Goal: Check status

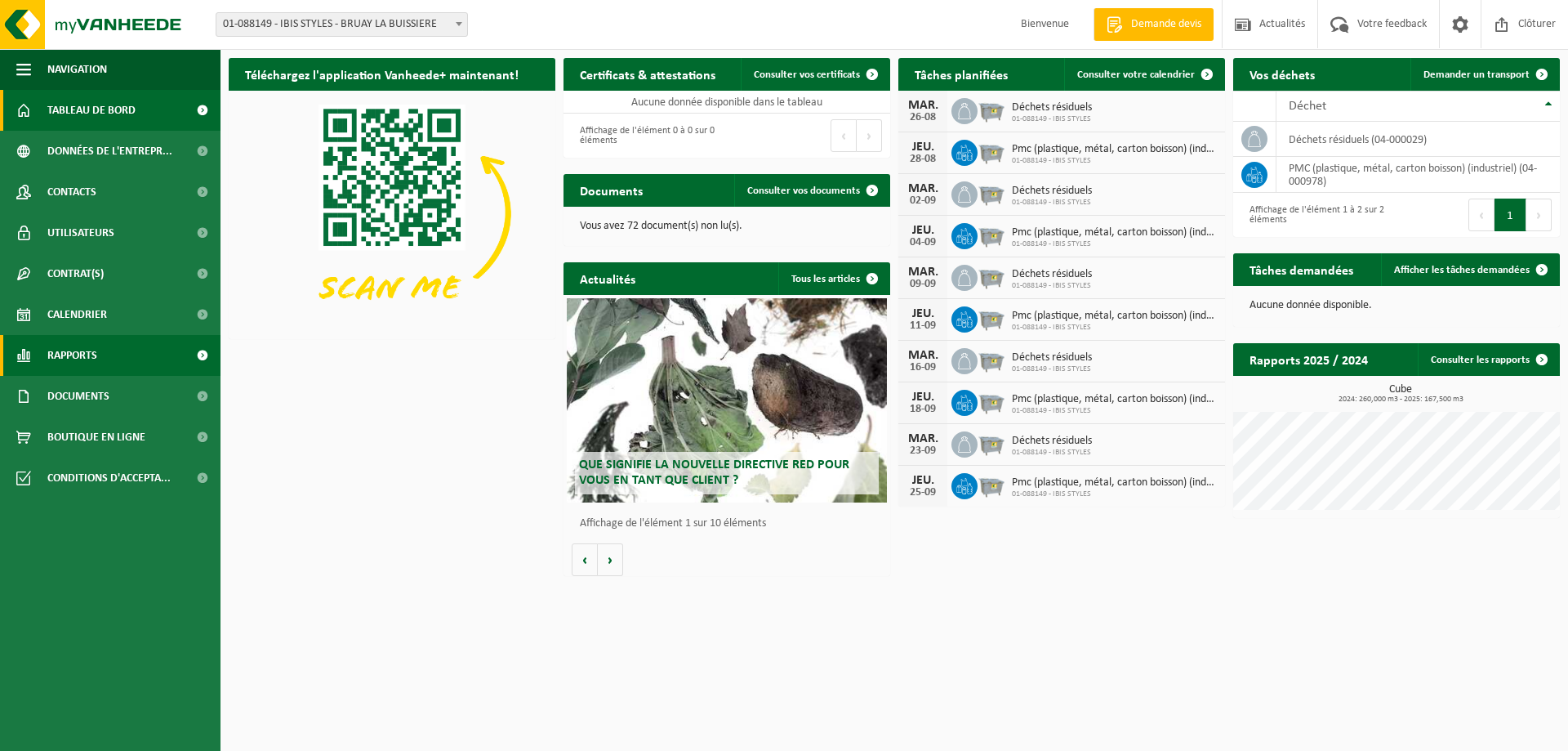
click at [128, 365] on link "Rapports" at bounding box center [110, 356] width 221 height 41
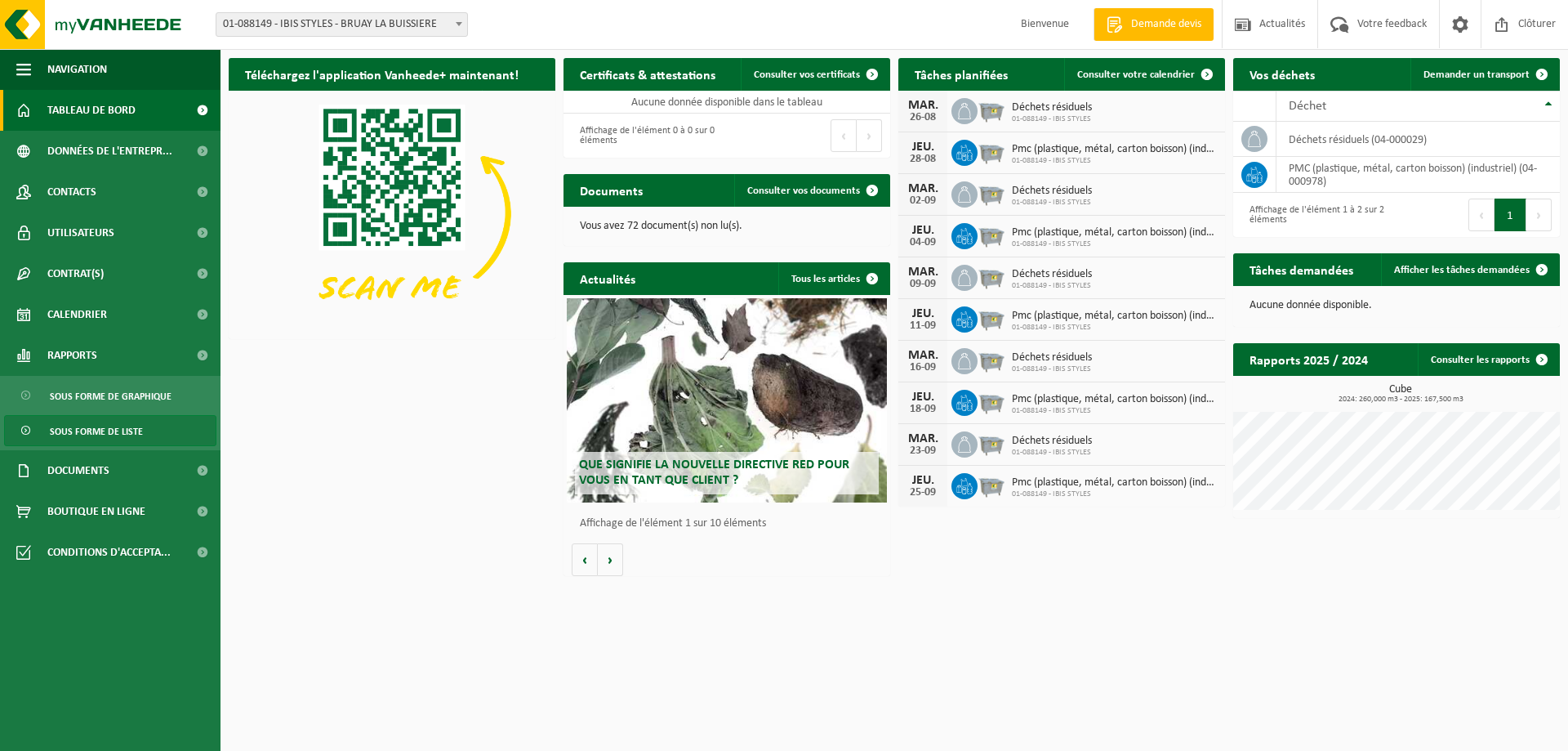
click at [123, 417] on span "Sous forme de liste" at bounding box center [96, 431] width 93 height 31
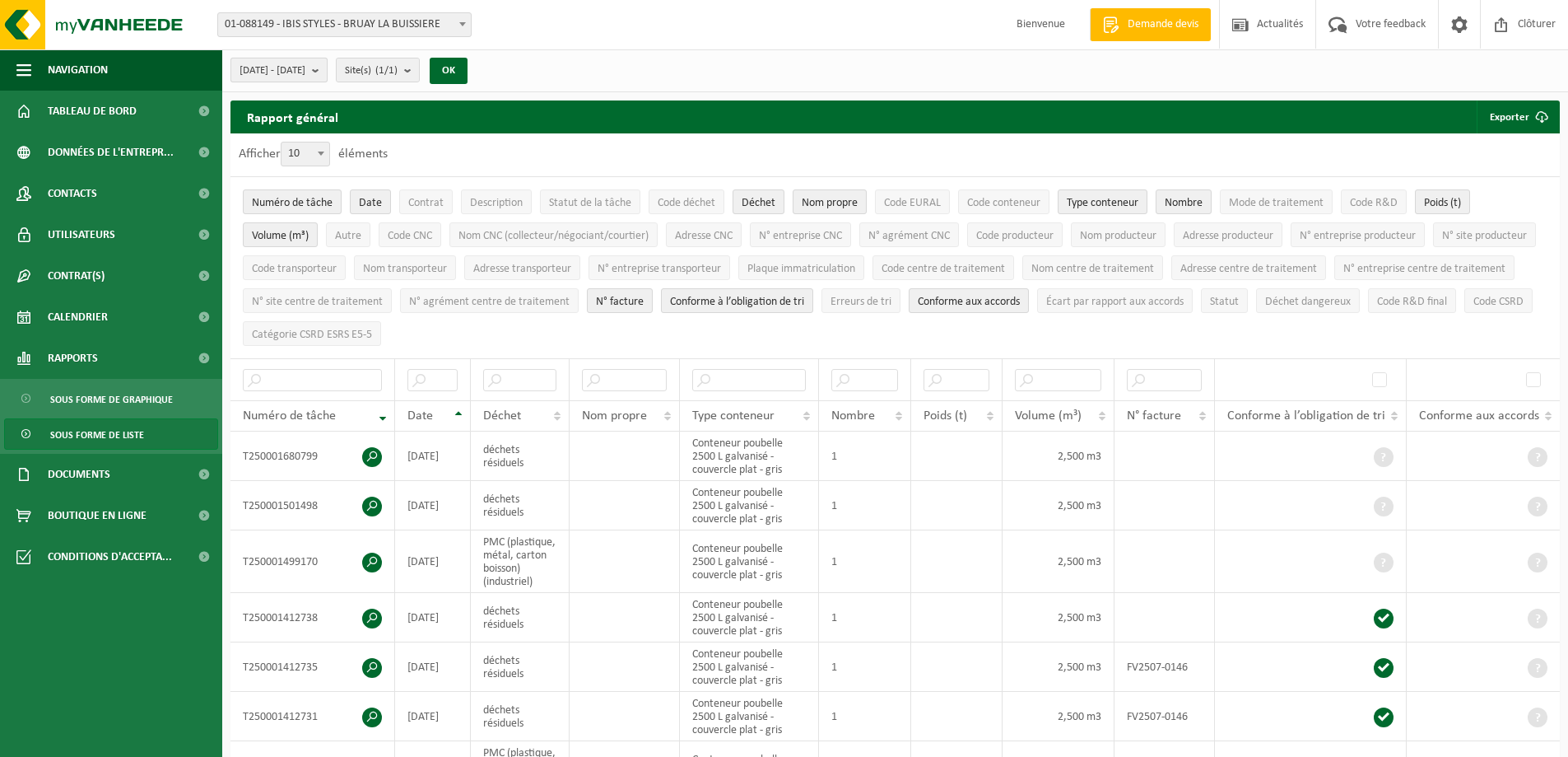
click at [306, 65] on span "[DATE] - [DATE]" at bounding box center [271, 70] width 65 height 24
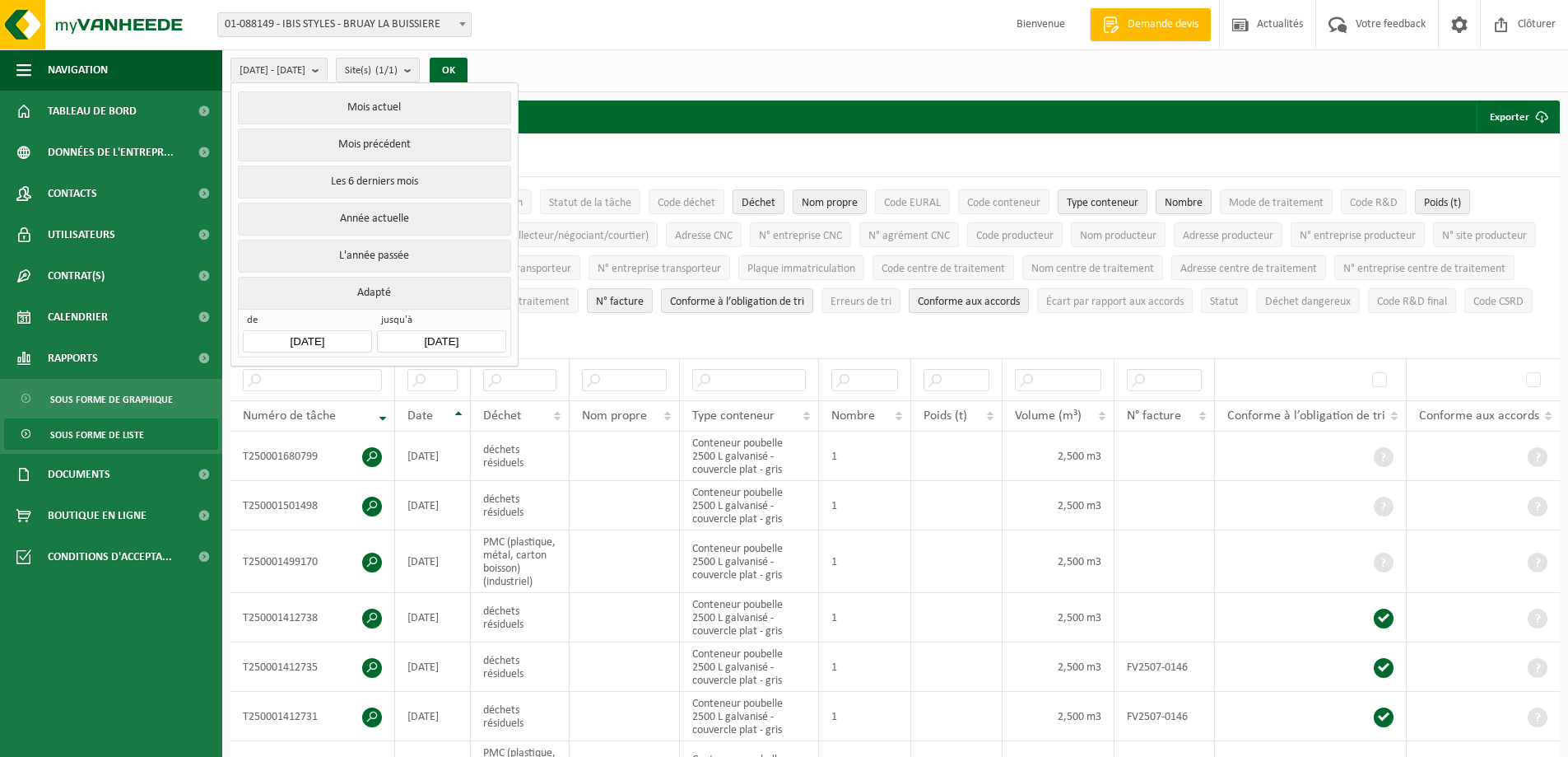
click at [335, 337] on input "[DATE]" at bounding box center [307, 341] width 128 height 22
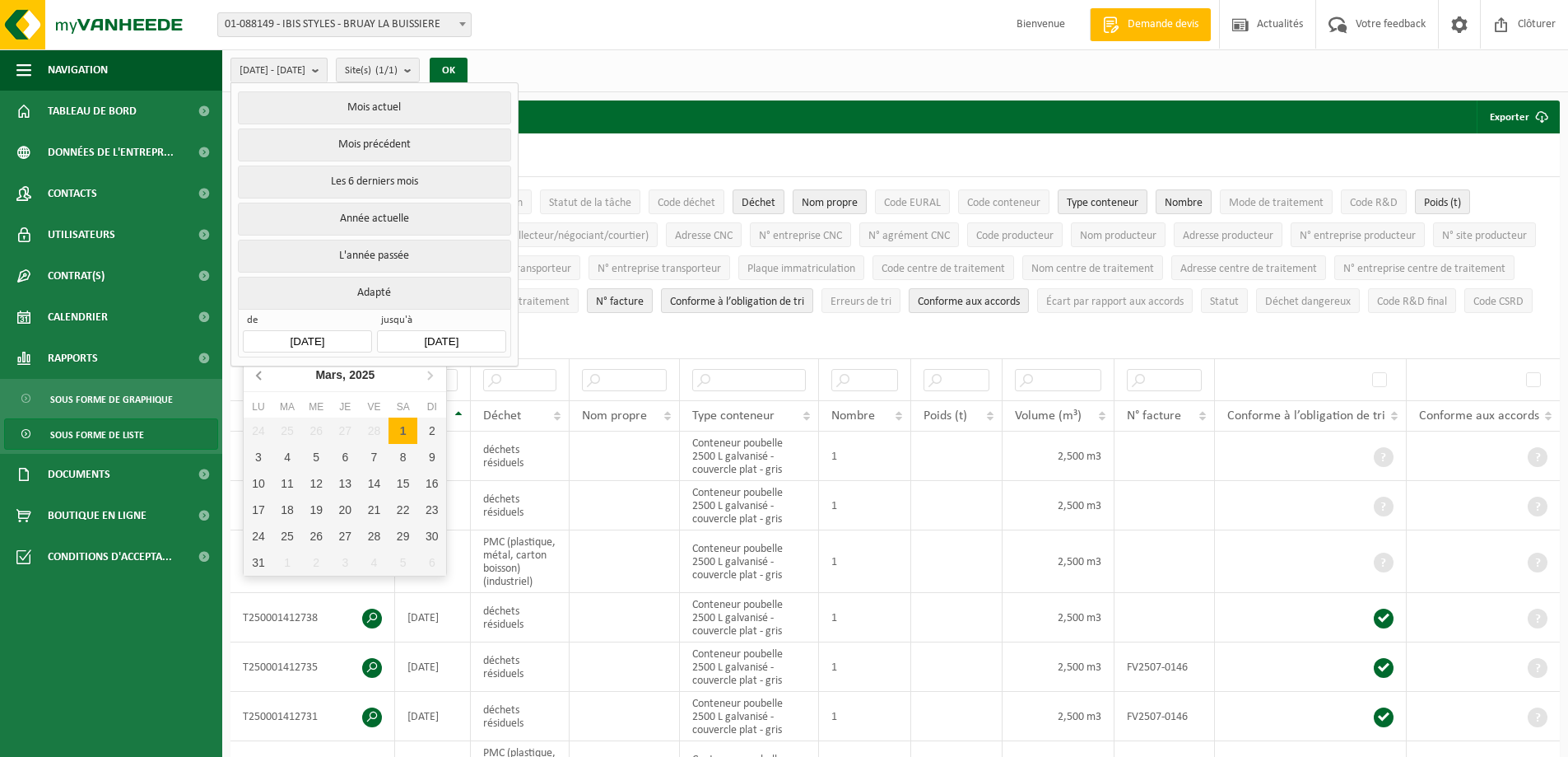
click at [260, 383] on icon at bounding box center [260, 374] width 26 height 26
click at [316, 425] on div "1" at bounding box center [315, 430] width 28 height 26
type input "[DATE]"
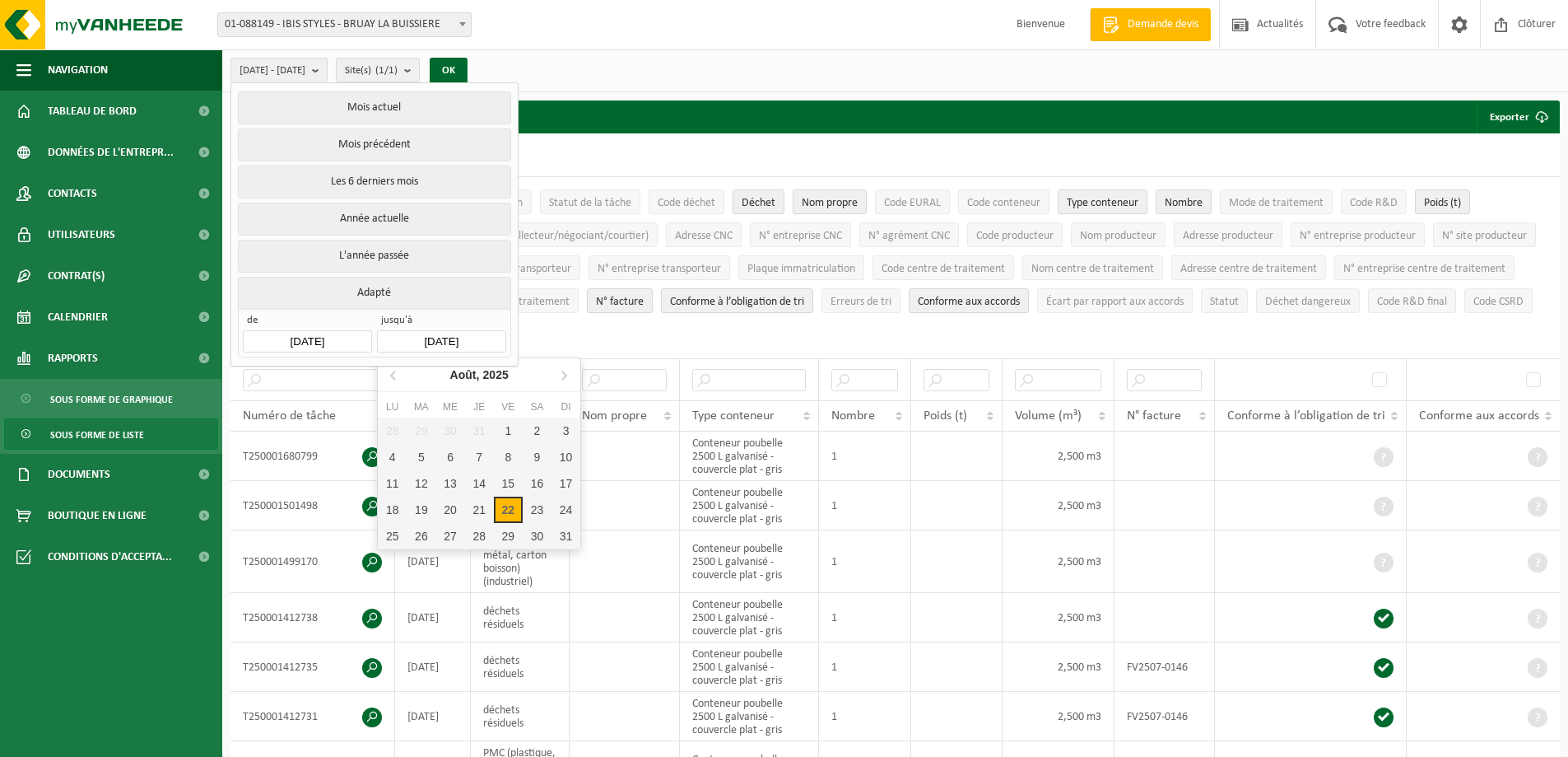
click at [457, 339] on input "[DATE]" at bounding box center [440, 341] width 128 height 22
click at [394, 378] on icon at bounding box center [392, 375] width 4 height 8
click at [468, 531] on div "31" at bounding box center [478, 535] width 28 height 26
type input "[DATE]"
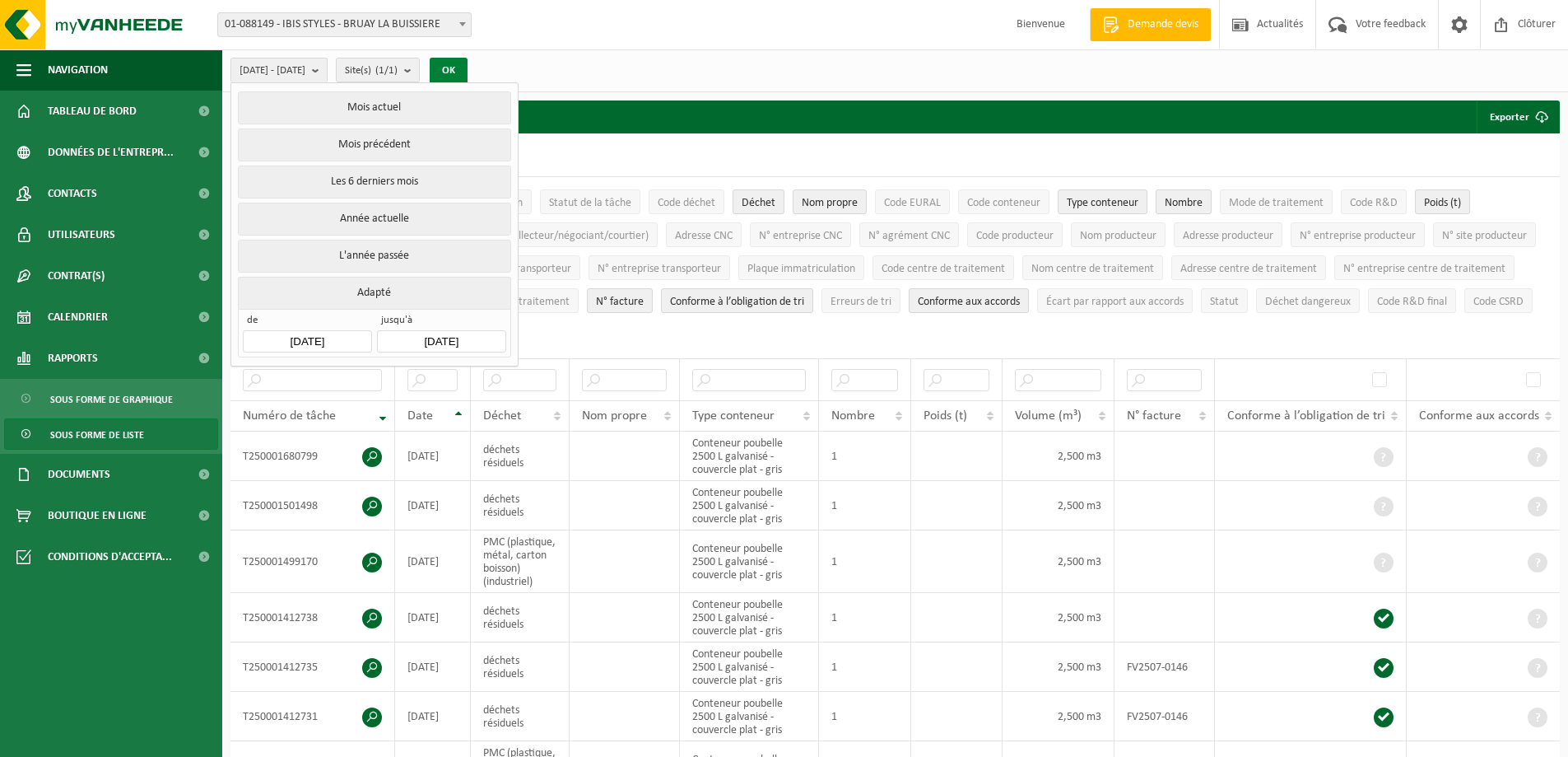
click at [468, 68] on button "OK" at bounding box center [448, 70] width 38 height 26
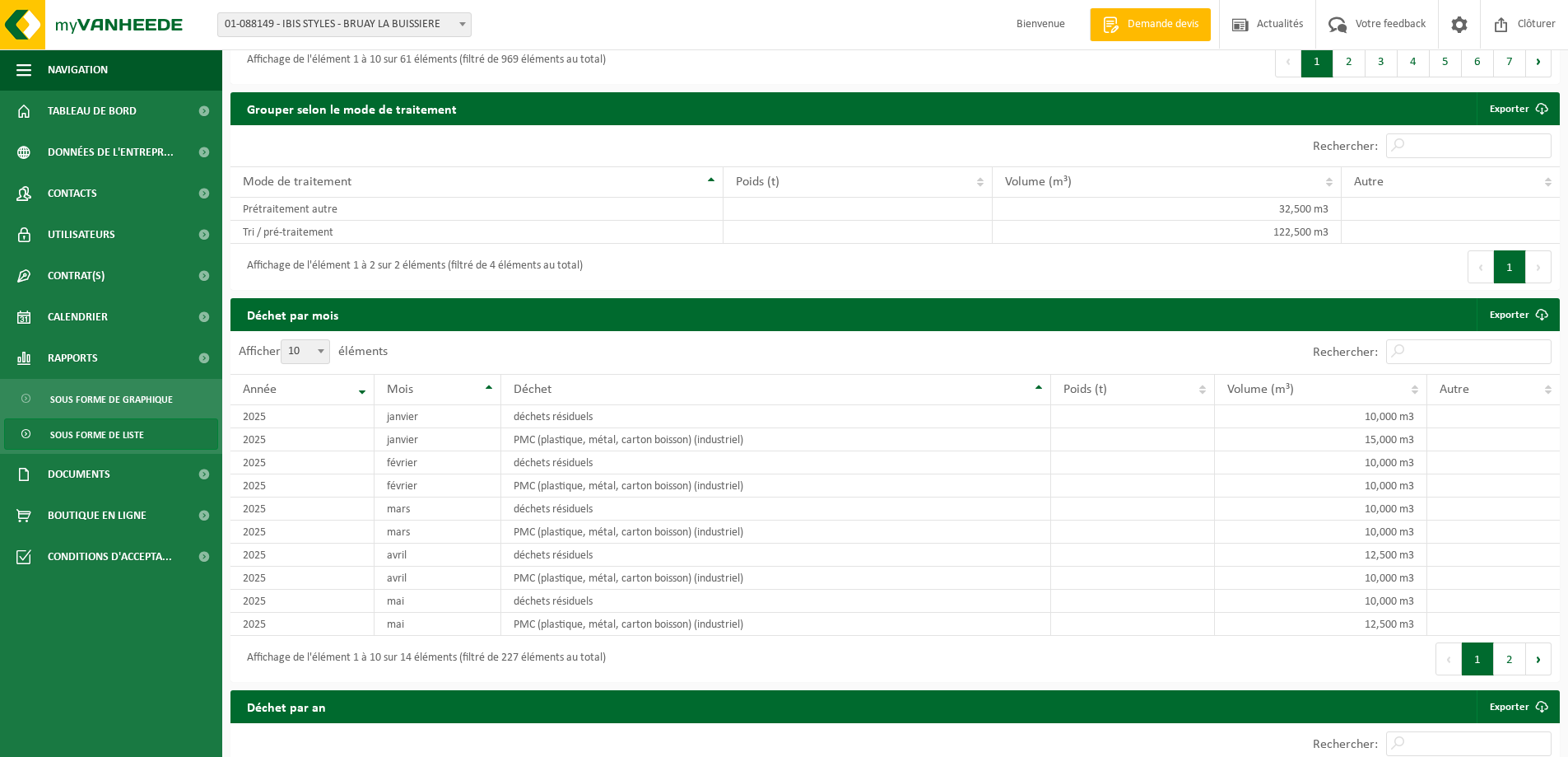
scroll to position [988, 0]
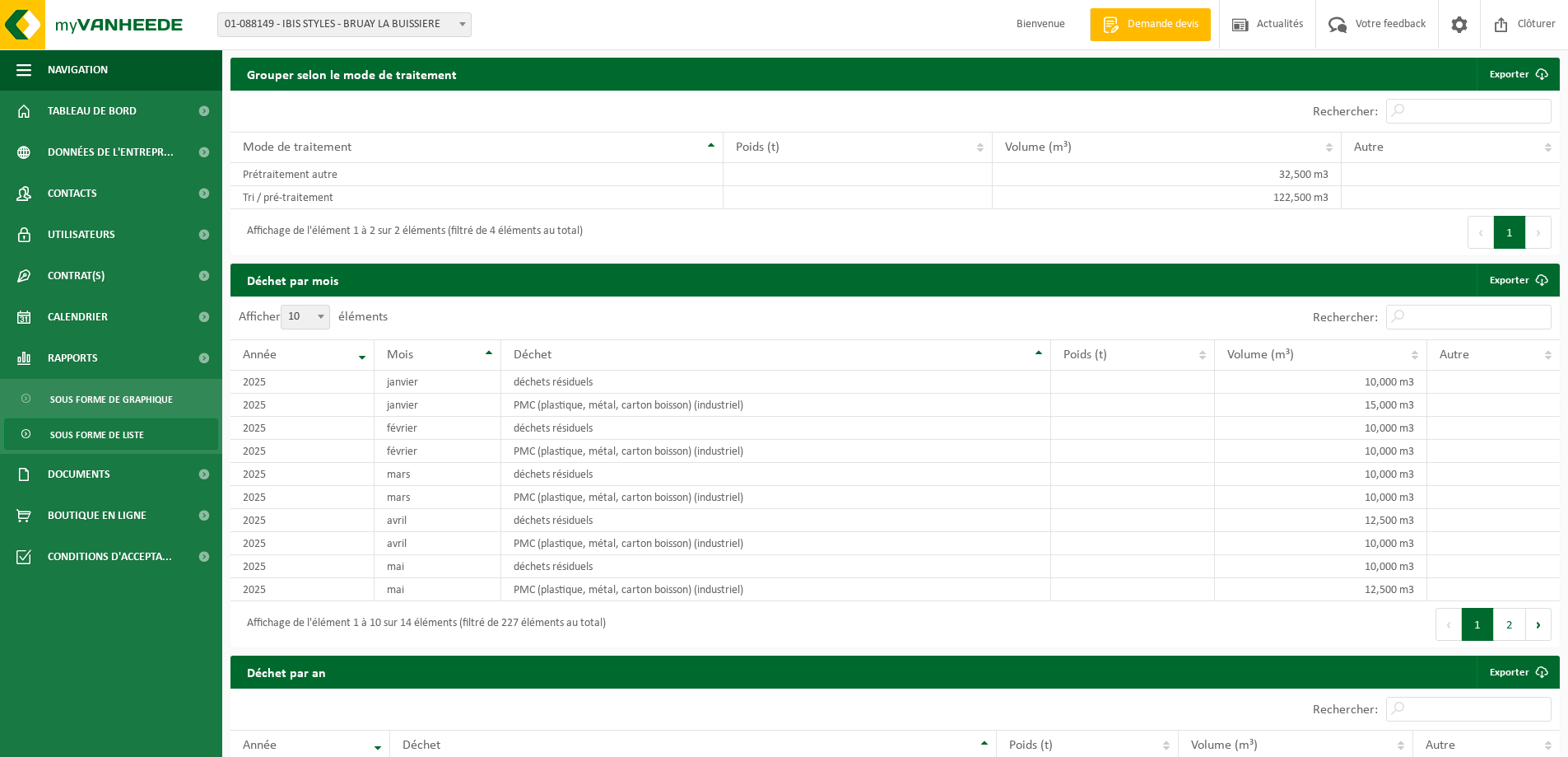
click at [742, 620] on div "Affichage de l'élément 1 à 10 sur 14 éléments (filtré de 227 éléments au total)" at bounding box center [562, 623] width 665 height 46
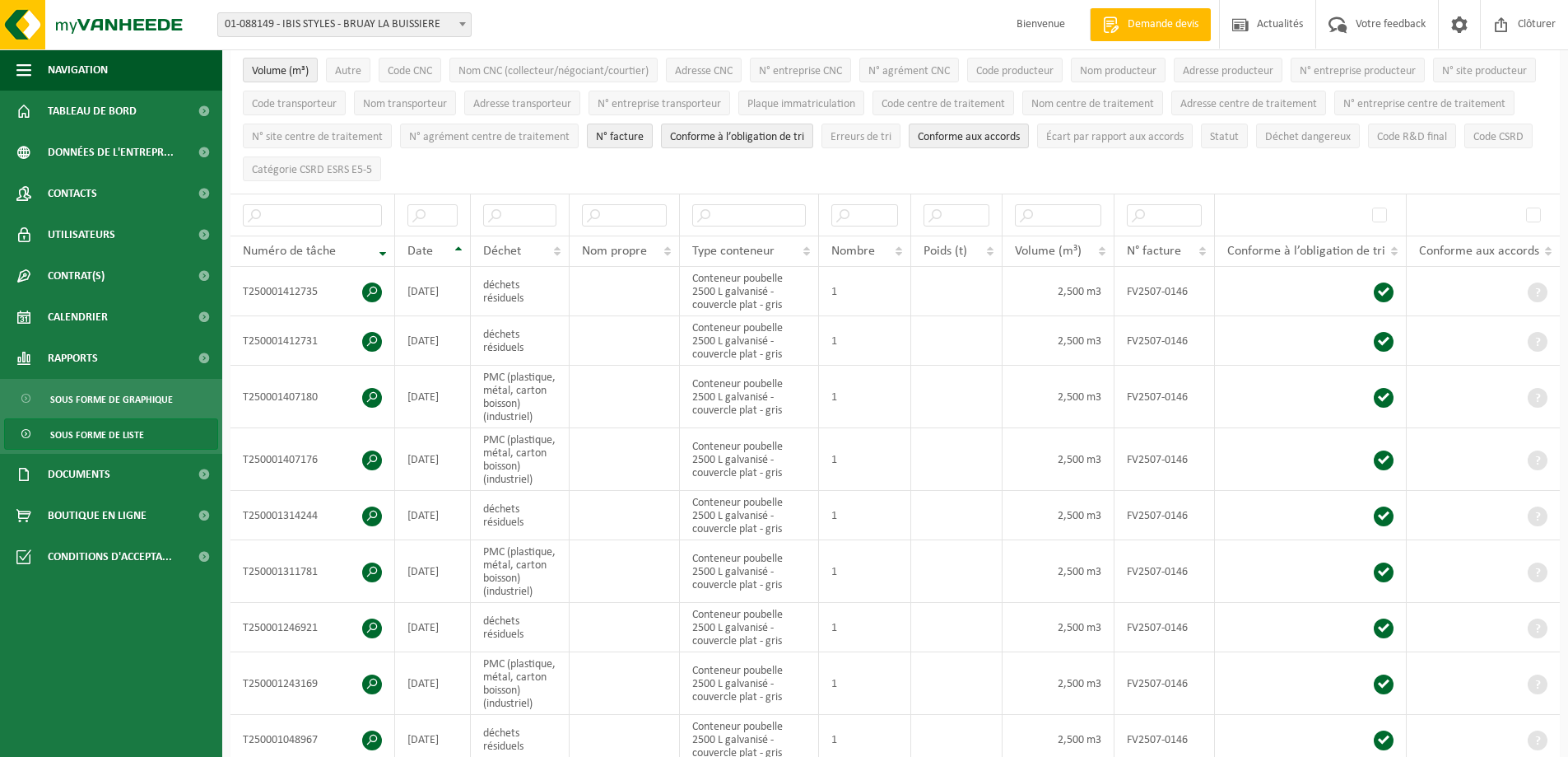
scroll to position [0, 0]
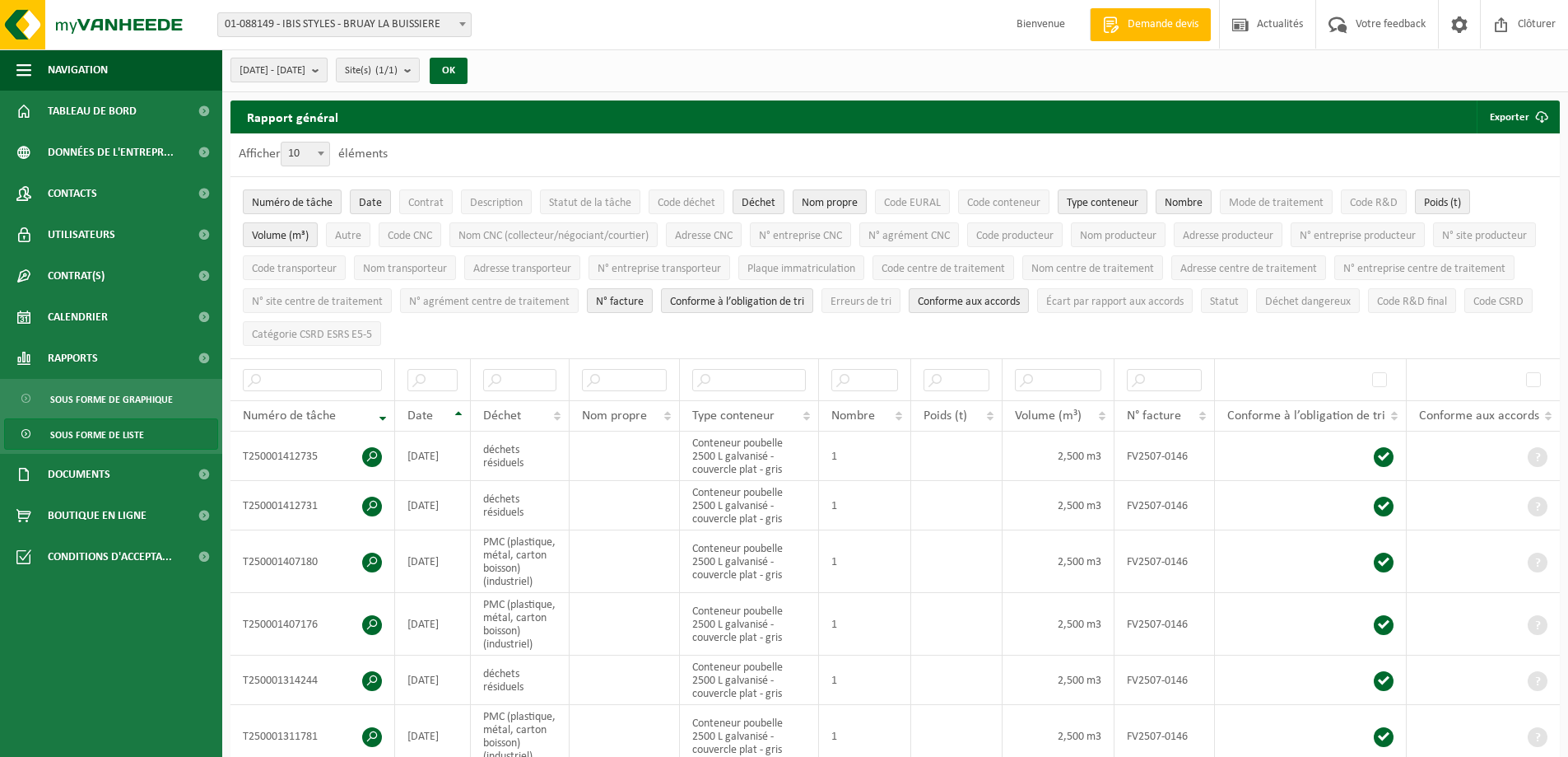
click at [306, 74] on span "[DATE] - [DATE]" at bounding box center [271, 70] width 65 height 24
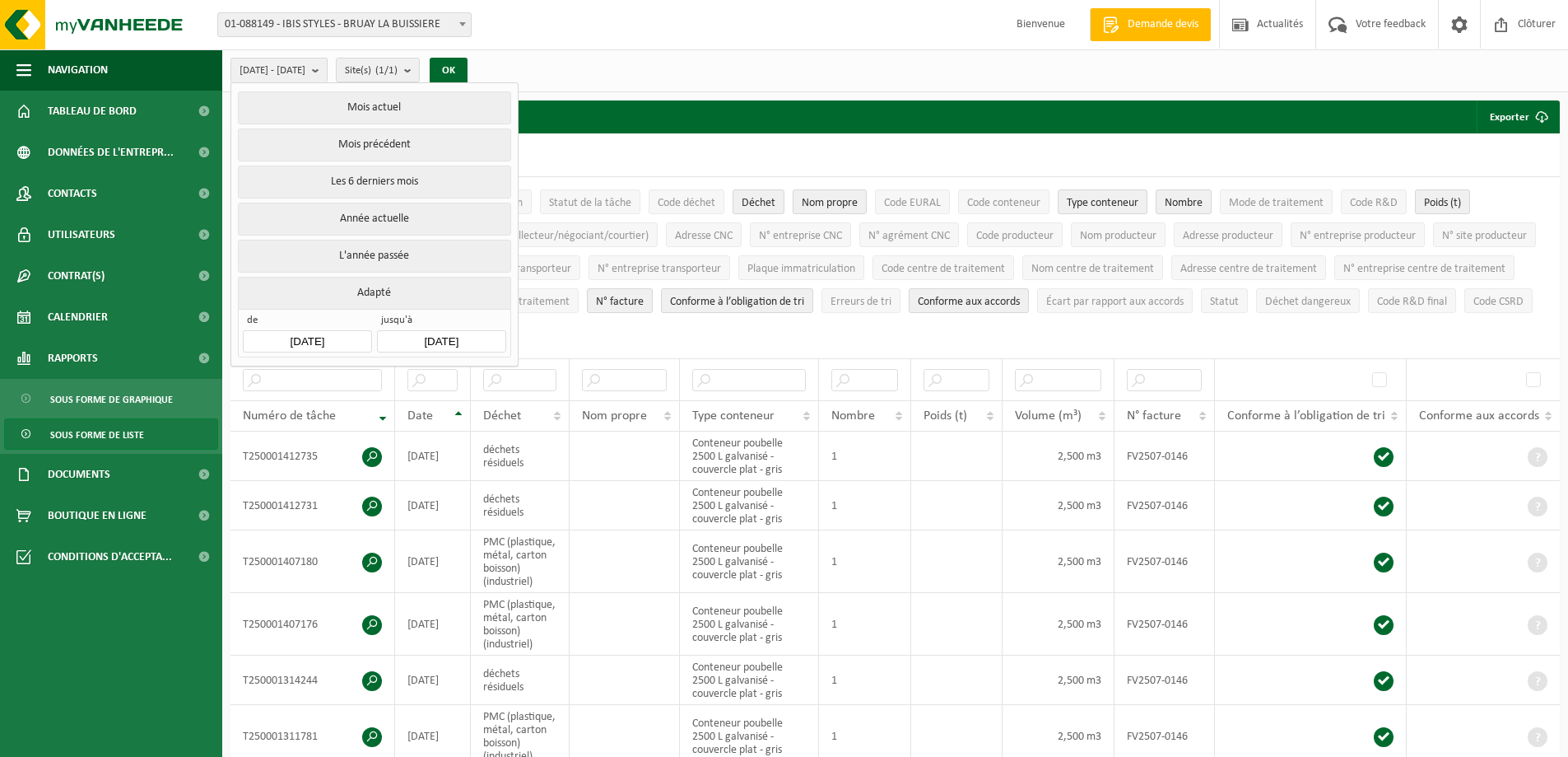
click at [349, 339] on input "[DATE]" at bounding box center [307, 341] width 128 height 22
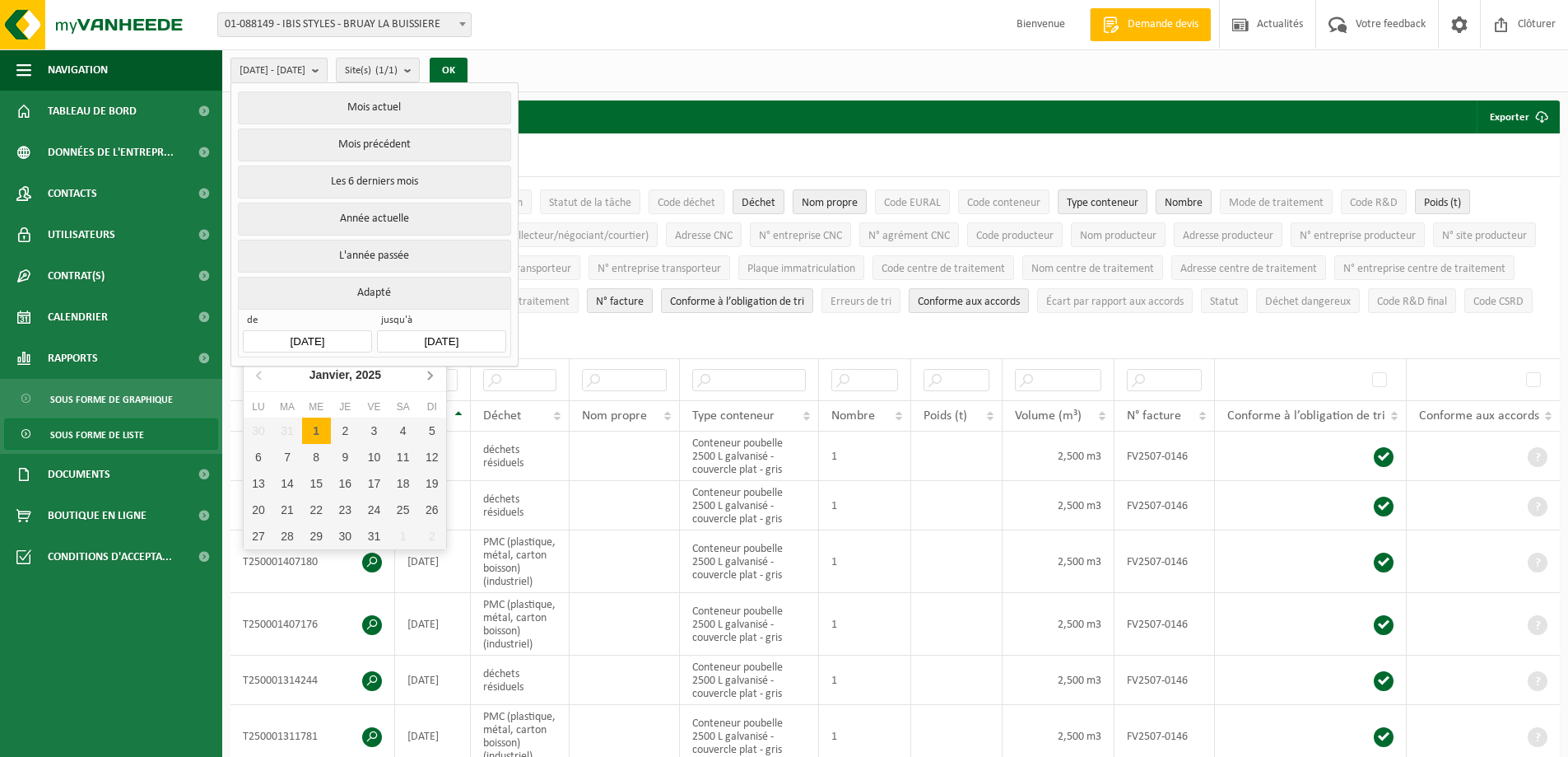
click at [423, 377] on icon at bounding box center [429, 374] width 26 height 26
click at [288, 428] on div "1" at bounding box center [287, 430] width 28 height 26
type input "[DATE]"
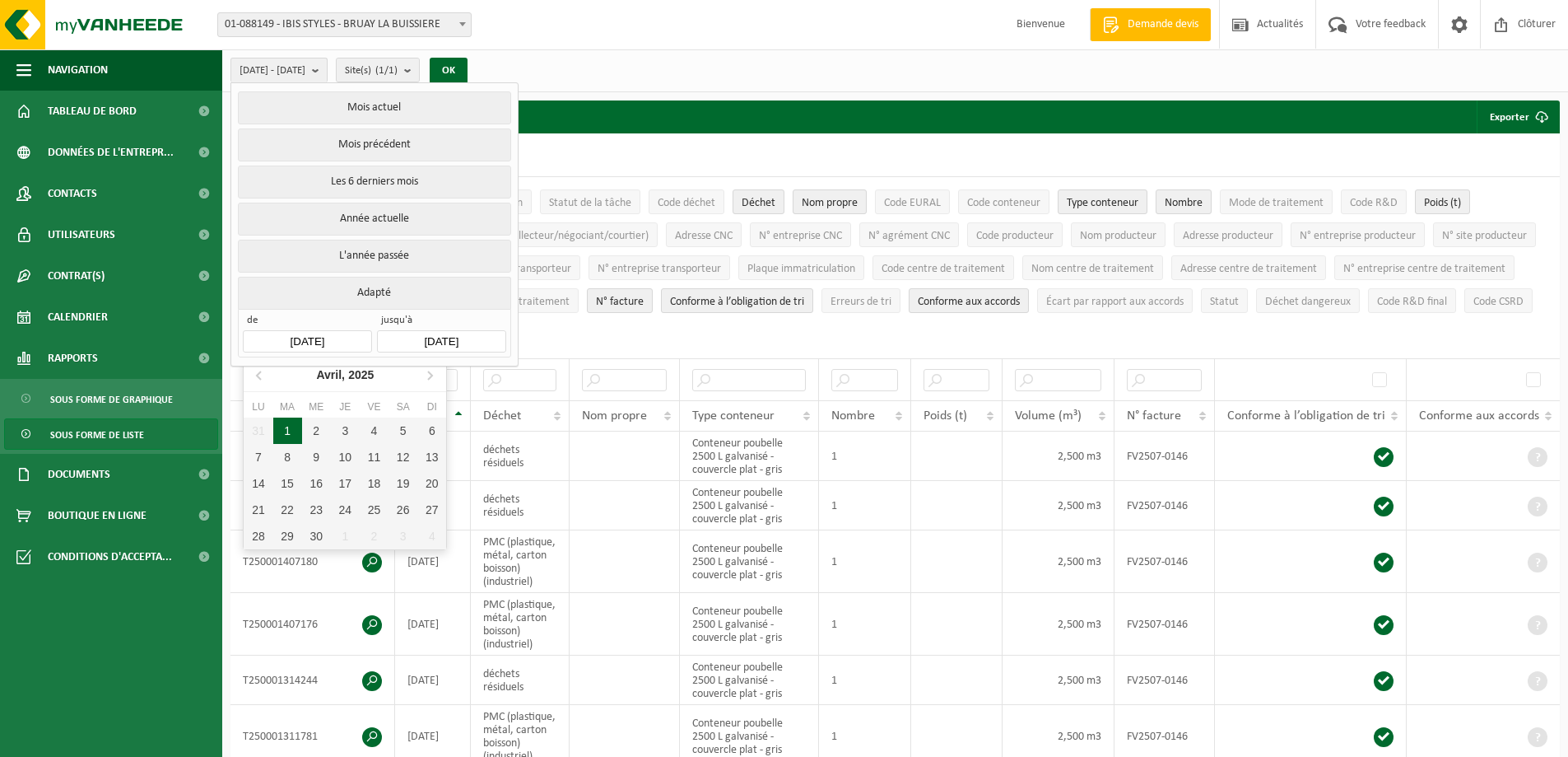
type input "[DATE]"
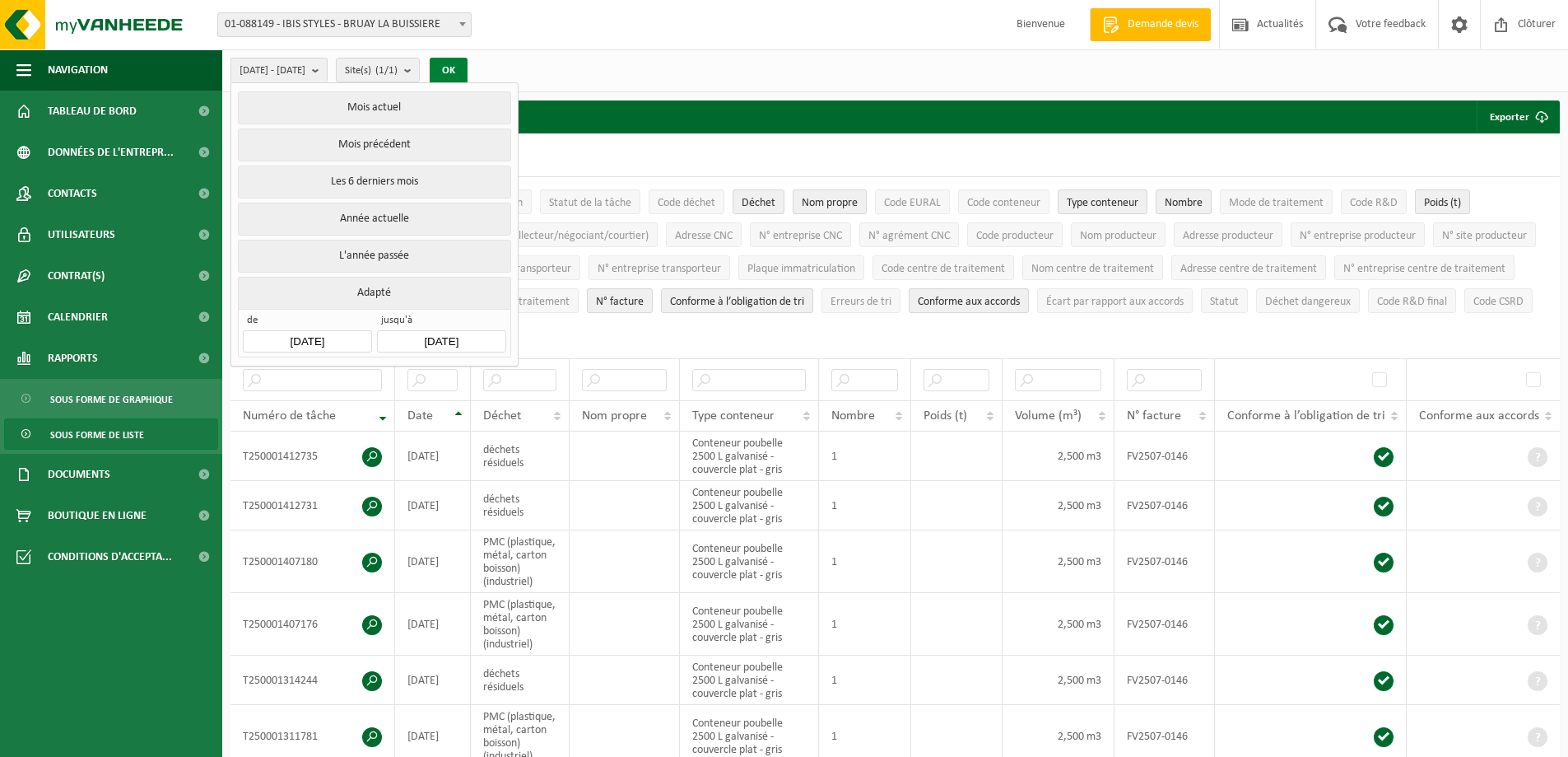
click at [468, 70] on button "OK" at bounding box center [448, 70] width 38 height 26
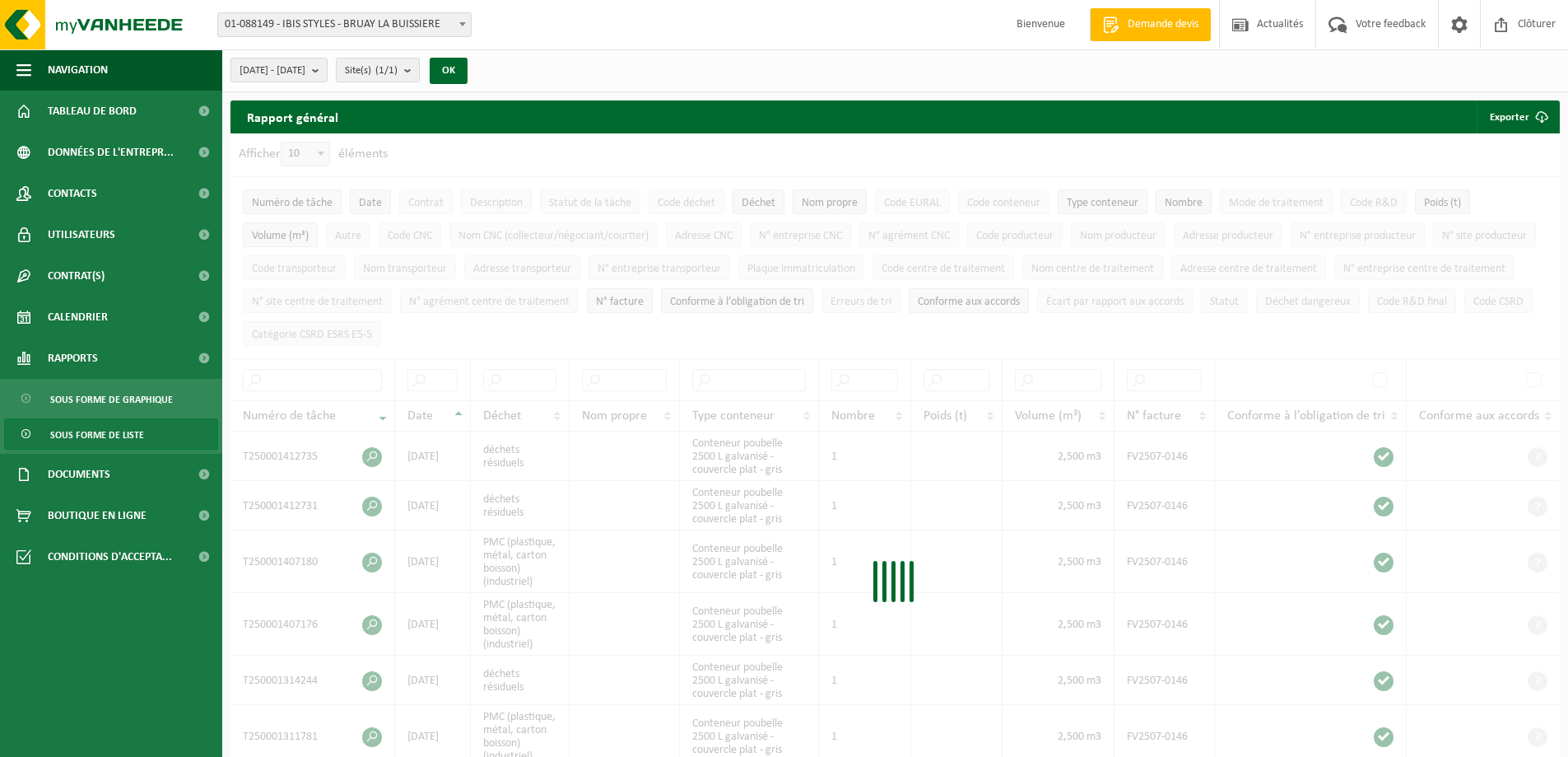
click at [639, 87] on div "[DATE] - [DATE] Mois actuel Mois précédent Les 6 derniers mois Année actuelle L…" at bounding box center [895, 71] width 1345 height 43
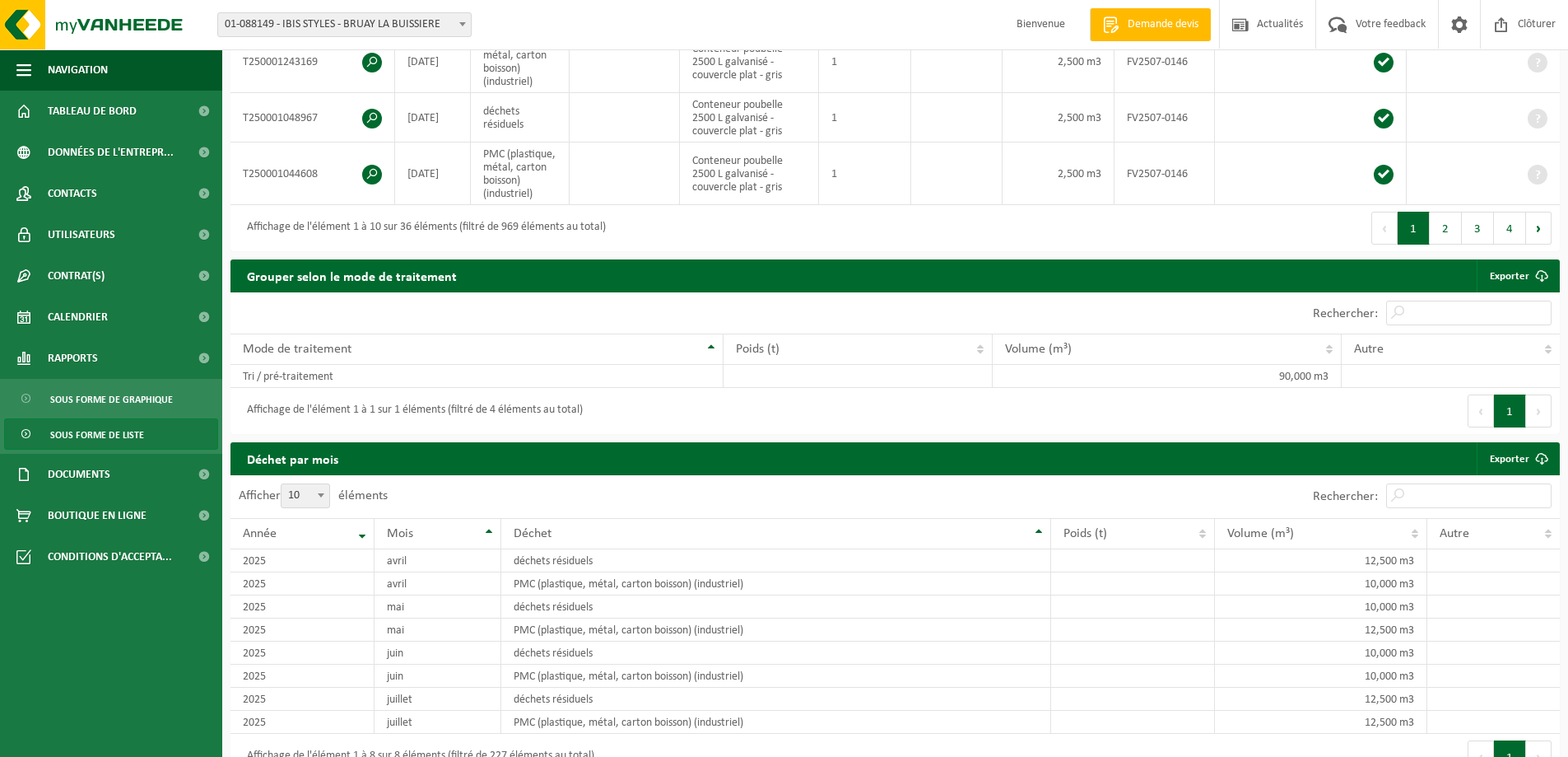
scroll to position [823, 0]
